Goal: Task Accomplishment & Management: Manage account settings

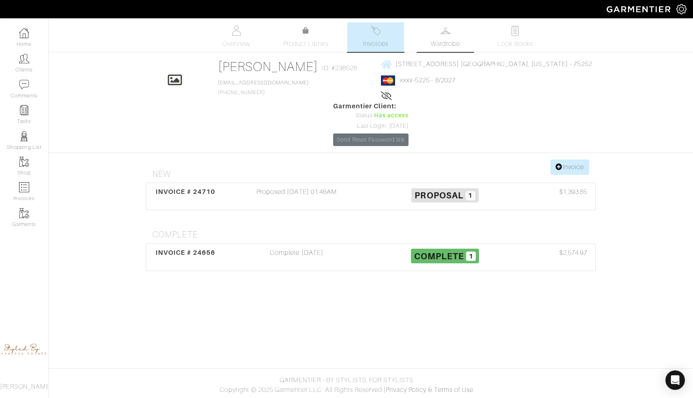
click at [449, 39] on span "Wardrobe" at bounding box center [445, 44] width 29 height 10
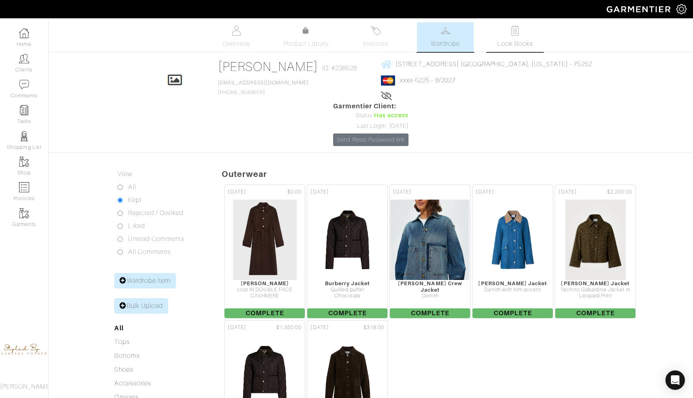
click at [500, 30] on link "Look Books" at bounding box center [515, 37] width 57 height 30
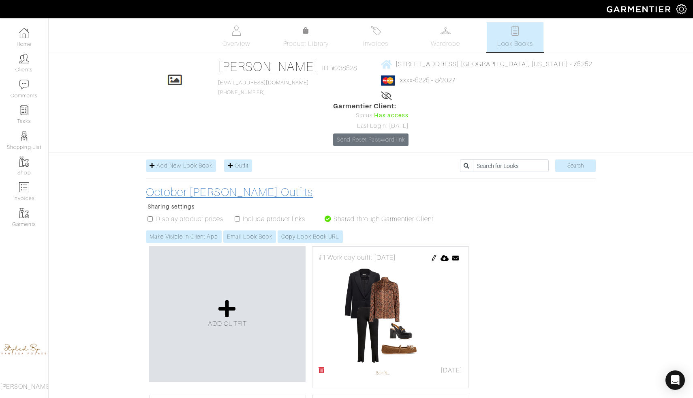
click at [283, 185] on h3 "October Ilona Friedman's Outfits" at bounding box center [294, 192] width 296 height 14
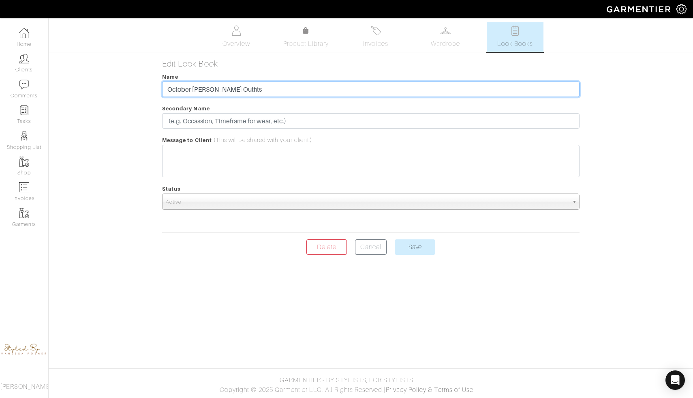
click at [276, 90] on input "October Ilona Friedman's Outfits" at bounding box center [370, 88] width 417 height 15
type input "October Ilona Friedman's Outfits October 1st to 5th"
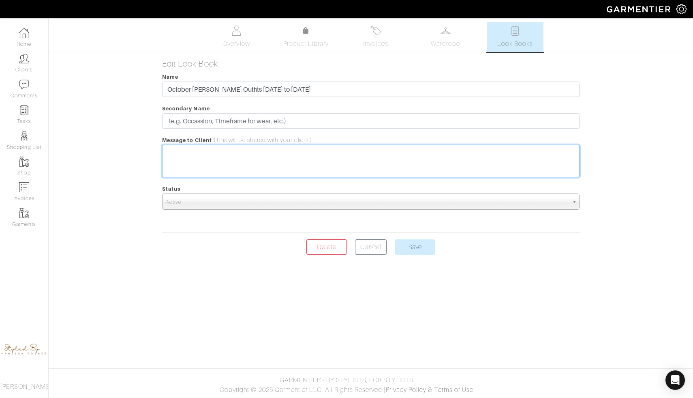
click at [231, 161] on trix-editor at bounding box center [370, 161] width 417 height 32
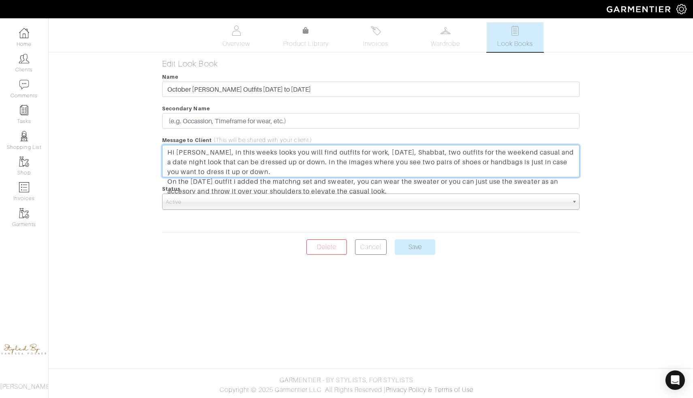
click at [294, 182] on div "Hi ilona, in this weeks looks you will find outfits for work, Yom Kippur, Shabb…" at bounding box center [370, 172] width 407 height 49
click at [295, 182] on div "Hi ilona, in this weeks looks you will find outfits for work, Yom Kippur, Shabb…" at bounding box center [370, 172] width 407 height 49
click at [327, 161] on div "Hi ilona, in this weeks looks you will find outfits for work, Yom Kippur, Shabb…" at bounding box center [370, 172] width 407 height 49
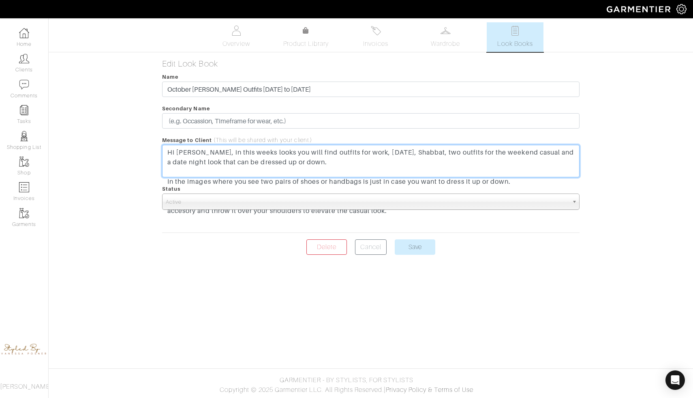
type trix-editor "<div>Hi ilona, in this weeks looks you will find outfits for work, Yom Kippur, …"
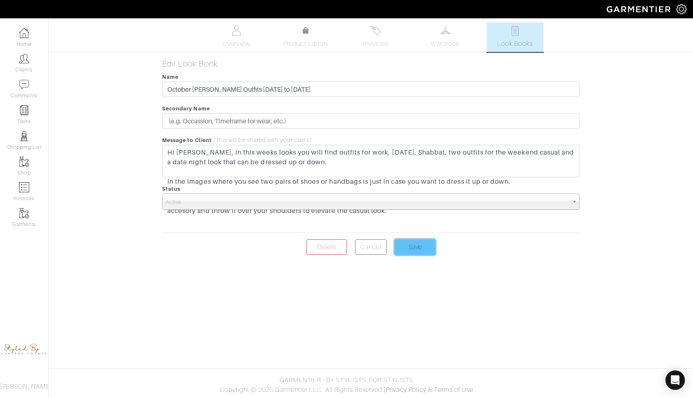
click at [404, 246] on input "Save" at bounding box center [415, 246] width 41 height 15
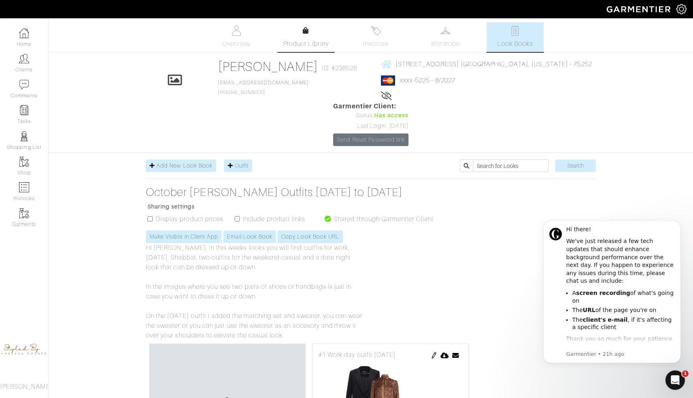
click at [303, 26] on div at bounding box center [306, 31] width 6 height 10
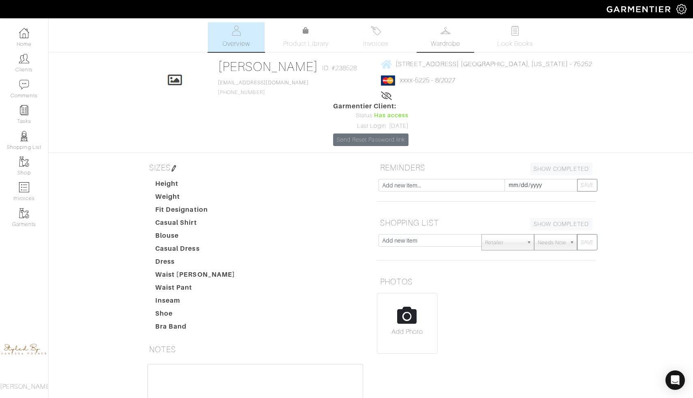
click at [459, 36] on link "Wardrobe" at bounding box center [445, 37] width 57 height 30
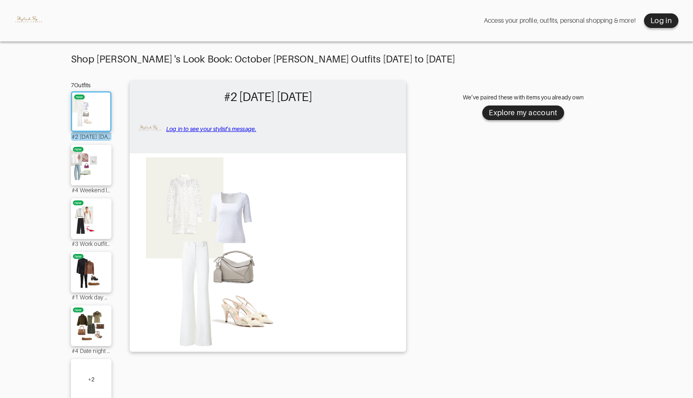
scroll to position [17, 0]
